Goal: Task Accomplishment & Management: Complete application form

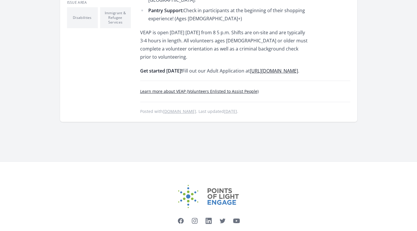
scroll to position [250, 0]
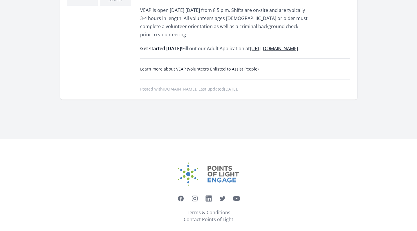
click at [165, 66] on link "Learn more about VEAP (Volunteers Enlisted to Assist People)" at bounding box center [199, 69] width 118 height 6
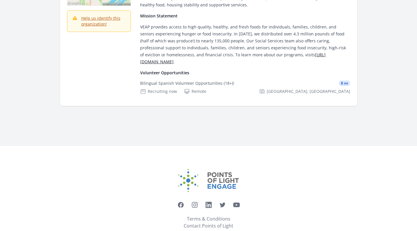
scroll to position [153, 0]
click at [160, 80] on div "Bilingual Spanish Volunteer Opportunities (18+)!" at bounding box center [187, 83] width 94 height 6
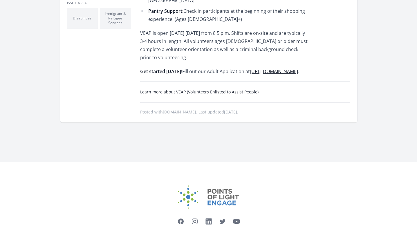
scroll to position [228, 0]
click at [250, 68] on link "[URL][DOMAIN_NAME]" at bounding box center [274, 71] width 48 height 6
